Goal: Communication & Community: Connect with others

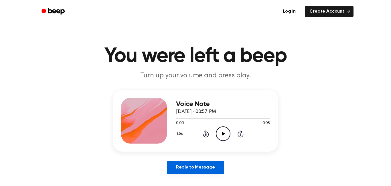
click at [194, 167] on link "Reply to Message" at bounding box center [195, 167] width 57 height 13
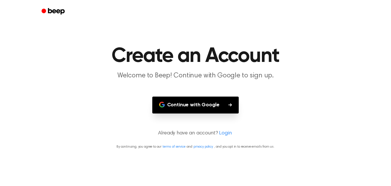
click at [188, 106] on button "Continue with Google" at bounding box center [195, 104] width 87 height 17
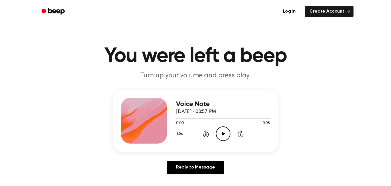
click at [220, 135] on icon "Play Audio" at bounding box center [223, 133] width 15 height 15
click at [221, 136] on icon "Play Audio" at bounding box center [223, 133] width 15 height 15
click at [221, 136] on icon "Pause Audio" at bounding box center [223, 133] width 15 height 15
click at [221, 136] on icon "Play Audio" at bounding box center [223, 133] width 15 height 15
click at [222, 136] on icon "Play Audio" at bounding box center [223, 133] width 15 height 15
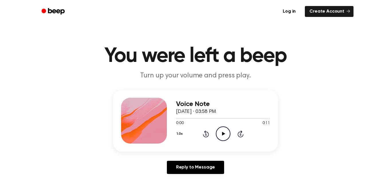
click at [222, 139] on icon "Play Audio" at bounding box center [223, 133] width 15 height 15
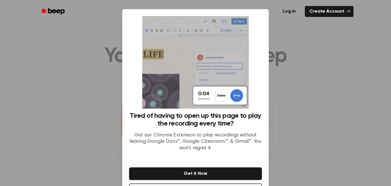
click at [45, 126] on div at bounding box center [195, 93] width 391 height 186
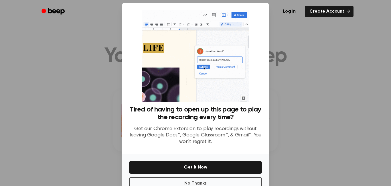
scroll to position [5, 0]
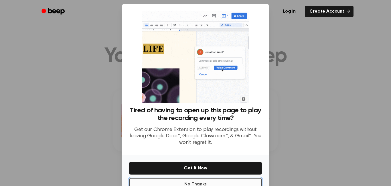
click at [181, 181] on button "No Thanks" at bounding box center [195, 184] width 133 height 13
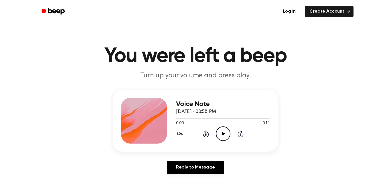
click at [220, 130] on icon "Play Audio" at bounding box center [223, 133] width 15 height 15
click at [180, 119] on div at bounding box center [223, 118] width 94 height 5
click at [218, 130] on icon "Play Audio" at bounding box center [223, 133] width 15 height 15
click at [223, 138] on icon "Play Audio" at bounding box center [223, 133] width 15 height 15
click at [228, 135] on icon "Play Audio" at bounding box center [223, 133] width 15 height 15
